Goal: Task Accomplishment & Management: Complete application form

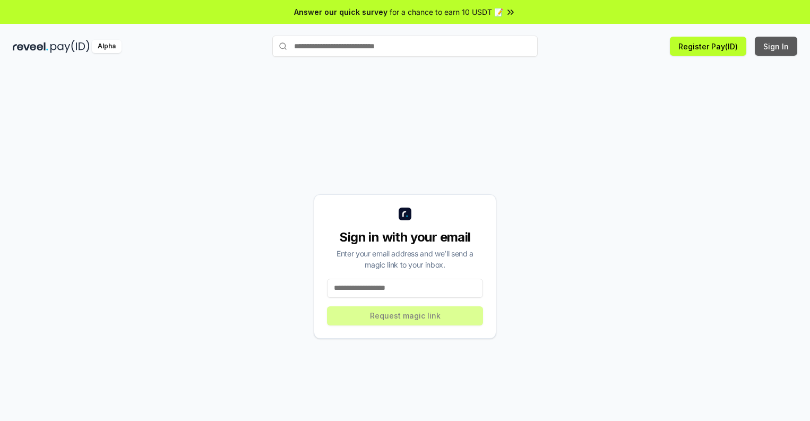
click at [777, 46] on button "Sign In" at bounding box center [776, 46] width 42 height 19
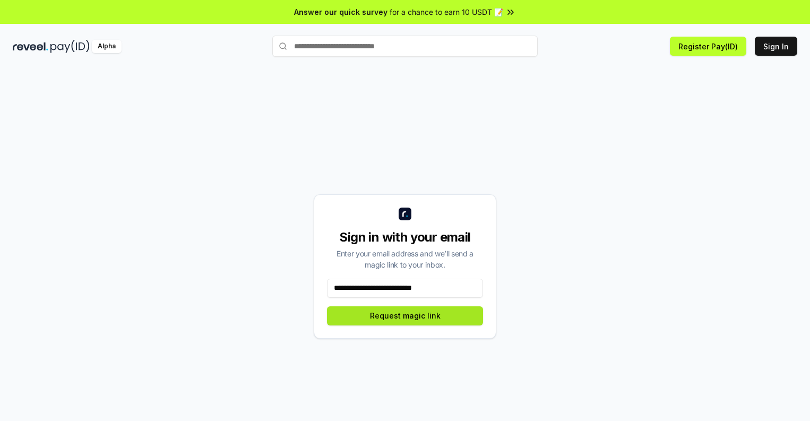
type input "**********"
click at [405, 315] on button "Request magic link" at bounding box center [405, 315] width 156 height 19
